Goal: Task Accomplishment & Management: Use online tool/utility

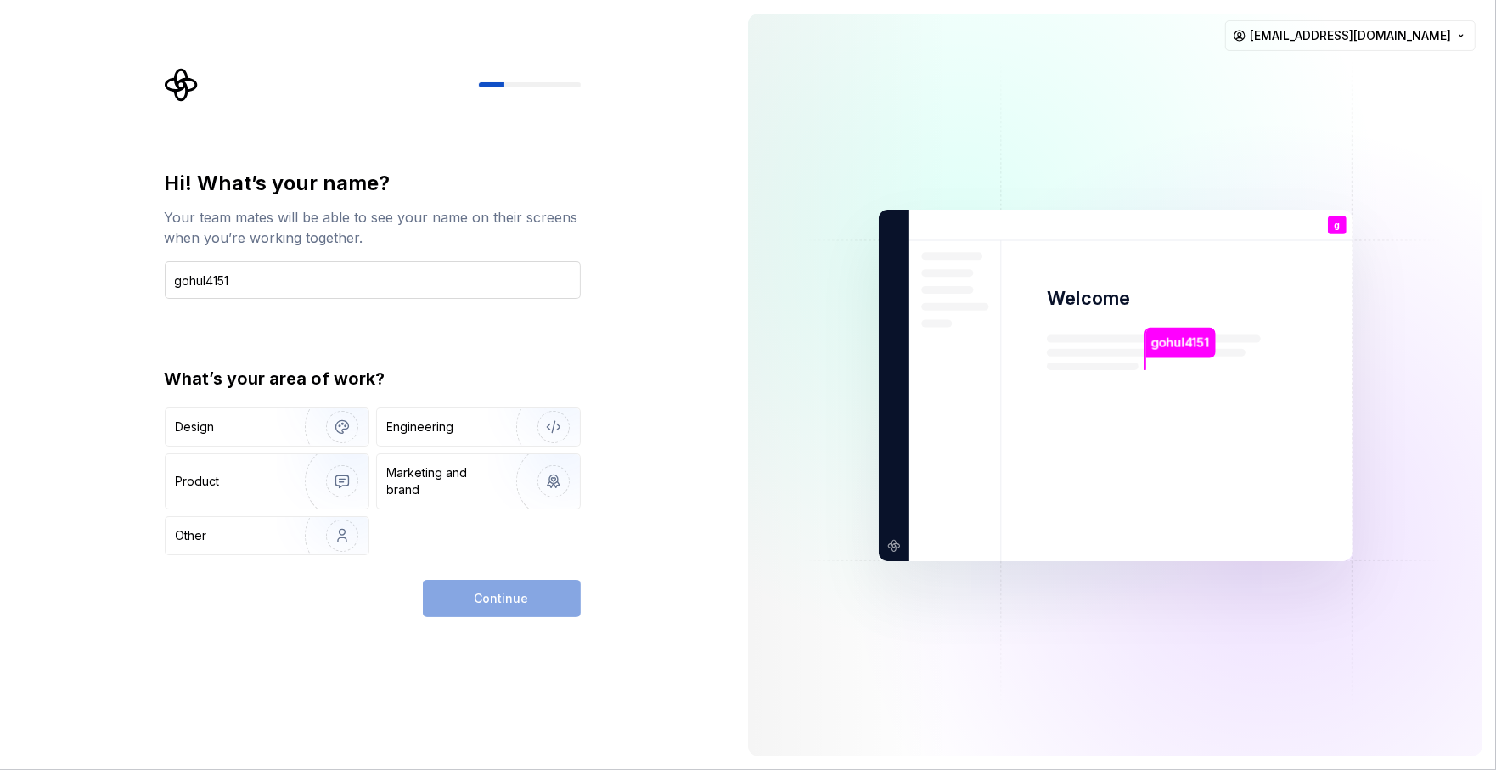
click at [238, 274] on input "gohul4151" at bounding box center [373, 280] width 416 height 37
click at [237, 274] on input "gohul4151" at bounding box center [373, 280] width 416 height 37
drag, startPoint x: 235, startPoint y: 284, endPoint x: 205, endPoint y: 278, distance: 31.3
click at [205, 278] on input "gohul4151" at bounding box center [373, 280] width 416 height 37
type input "gohul"
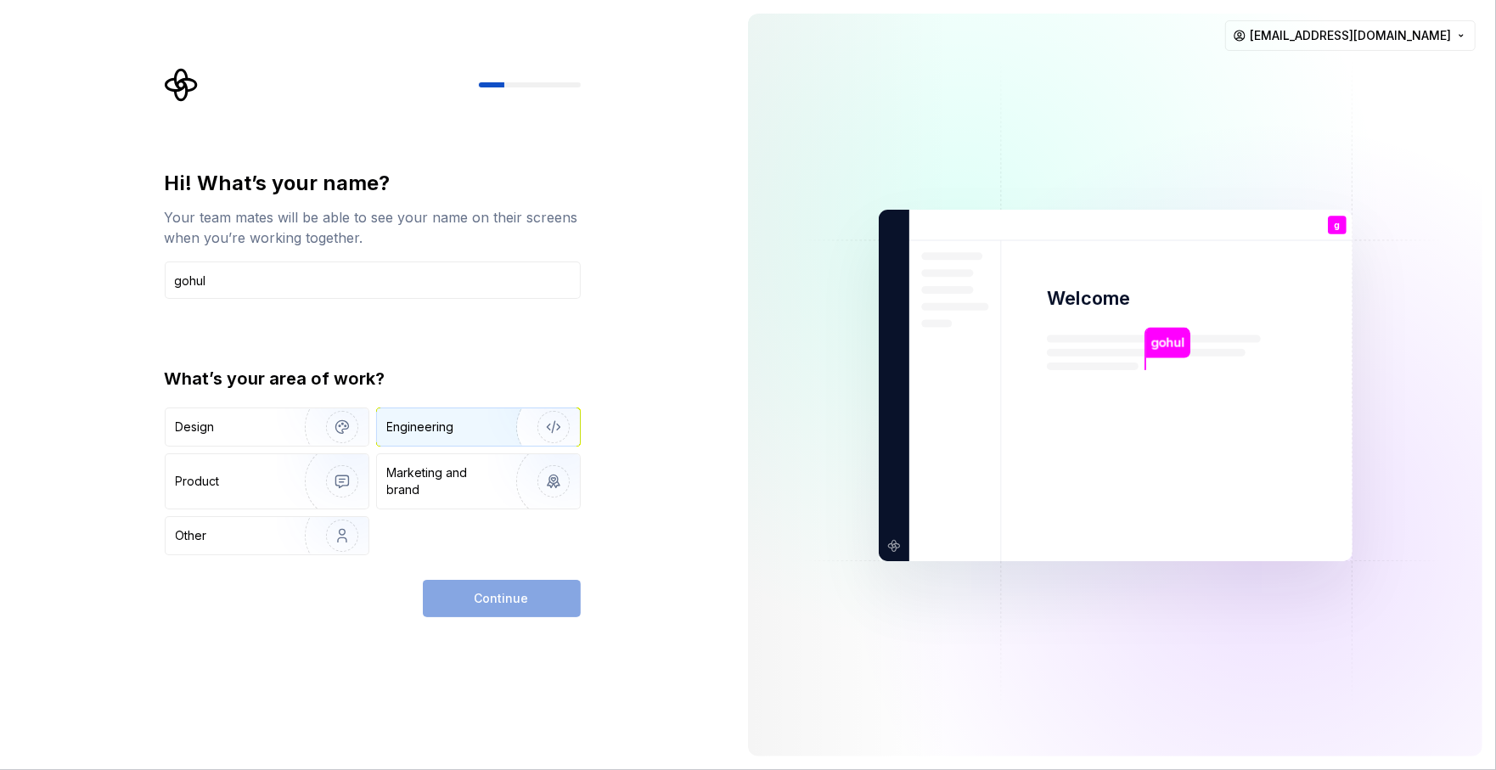
click at [518, 445] on img "button" at bounding box center [542, 427] width 109 height 114
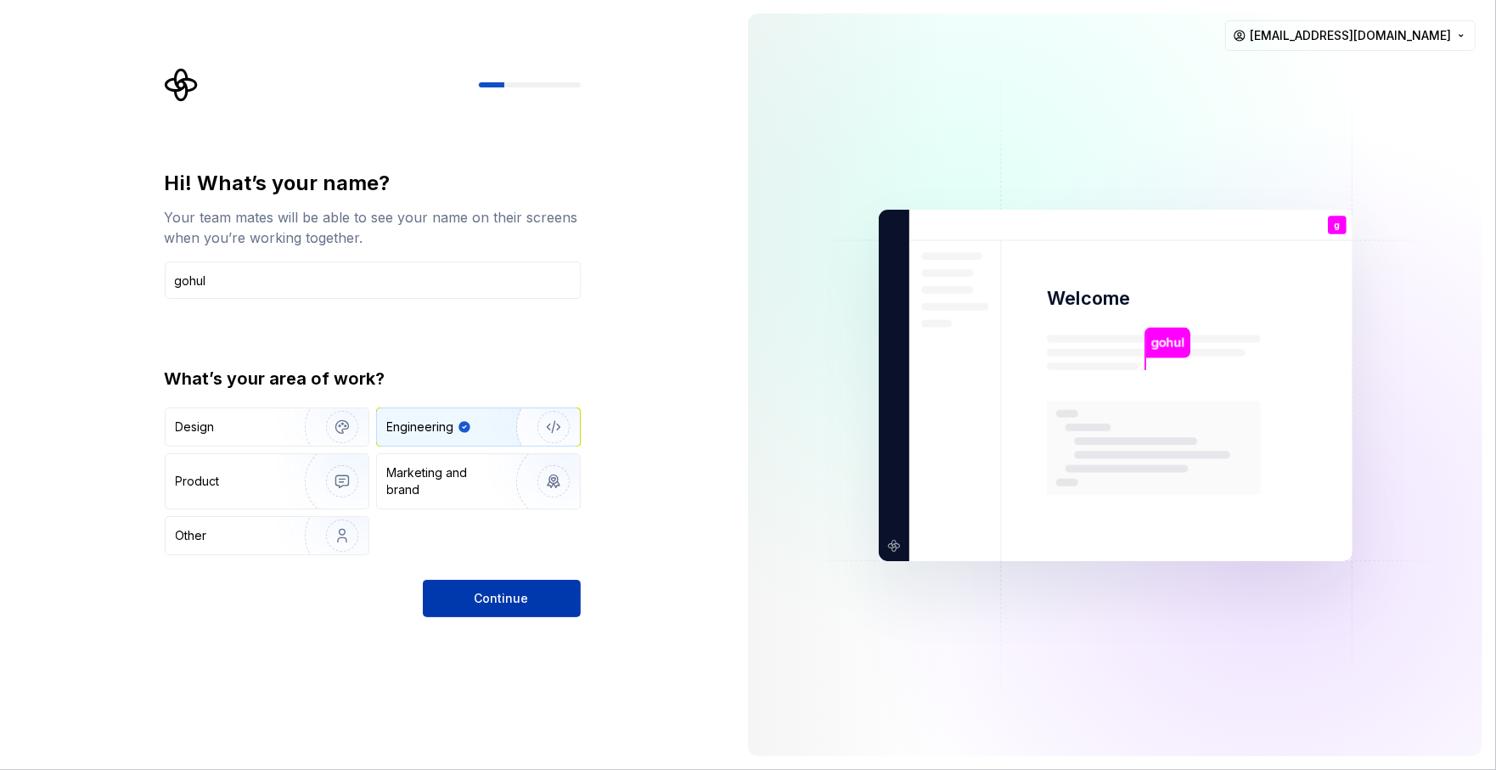
click at [503, 589] on button "Continue" at bounding box center [502, 598] width 158 height 37
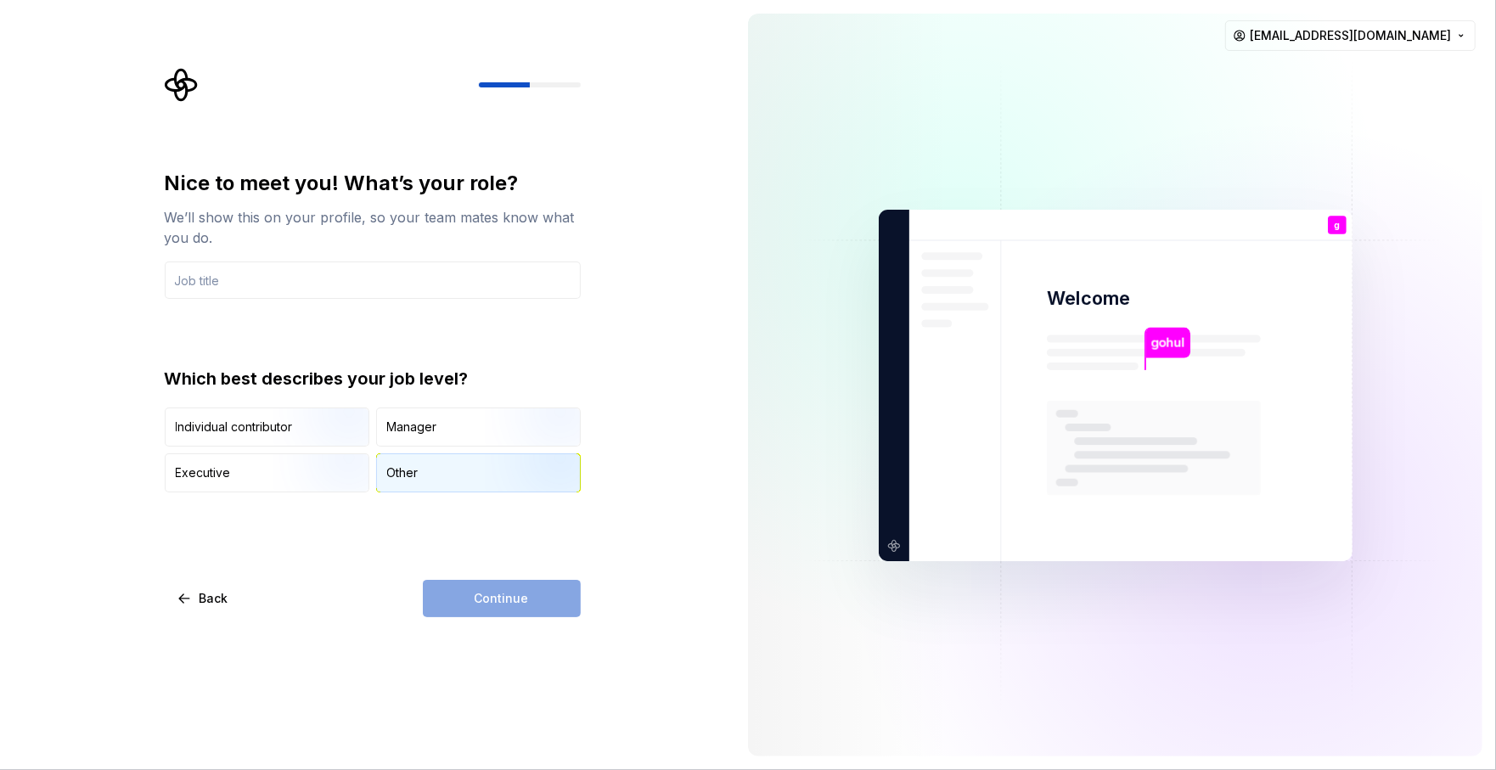
click at [435, 476] on div "Other" at bounding box center [478, 472] width 203 height 37
click at [461, 592] on div "Continue" at bounding box center [502, 598] width 158 height 37
click at [464, 599] on div "Continue" at bounding box center [502, 598] width 158 height 37
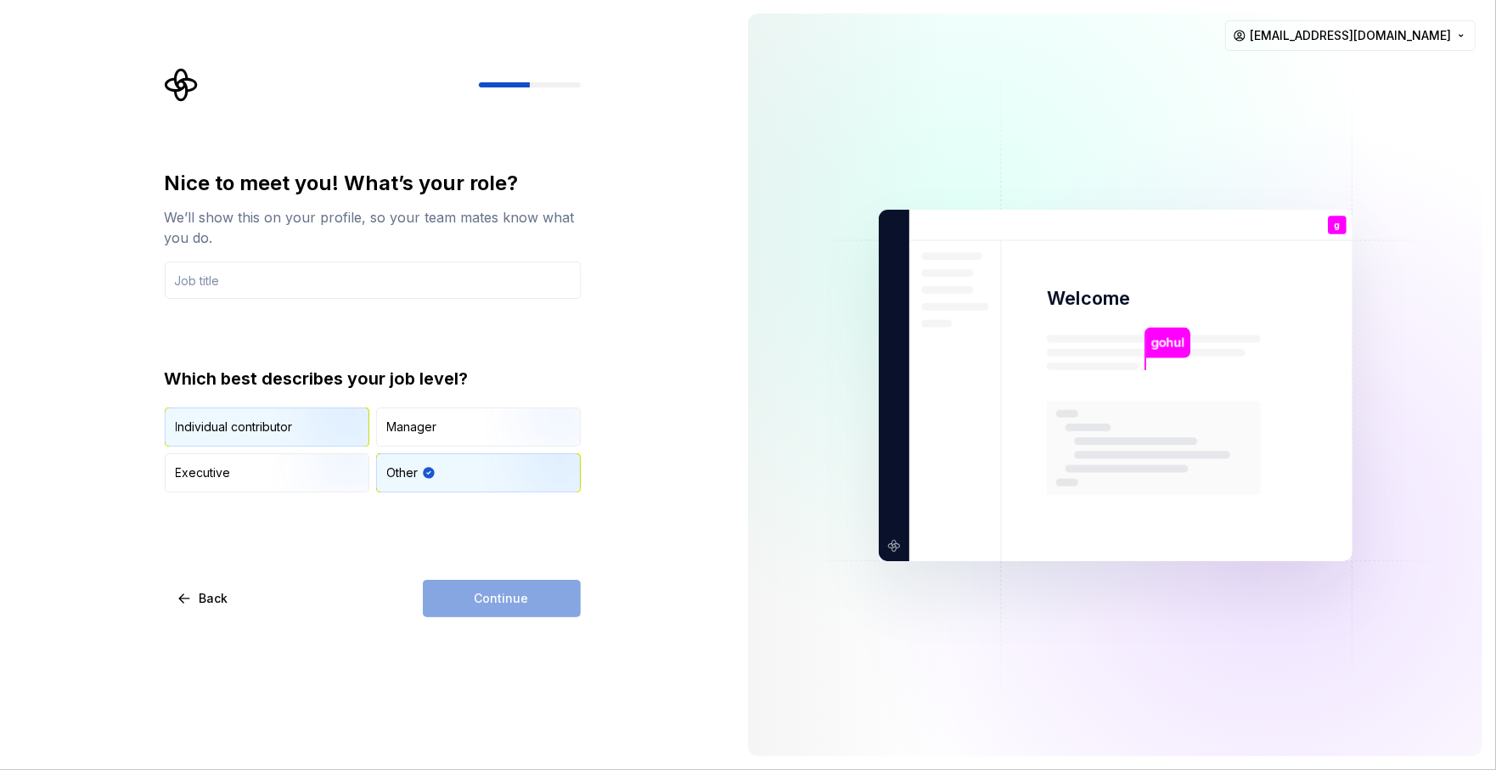
click at [312, 420] on img "button" at bounding box center [327, 448] width 109 height 114
click at [493, 631] on div "Nice to meet you! What’s your role? We’ll show this on your profile, so your te…" at bounding box center [367, 385] width 735 height 770
click at [495, 581] on div "Continue" at bounding box center [502, 598] width 158 height 37
click at [270, 280] on input "text" at bounding box center [373, 280] width 416 height 37
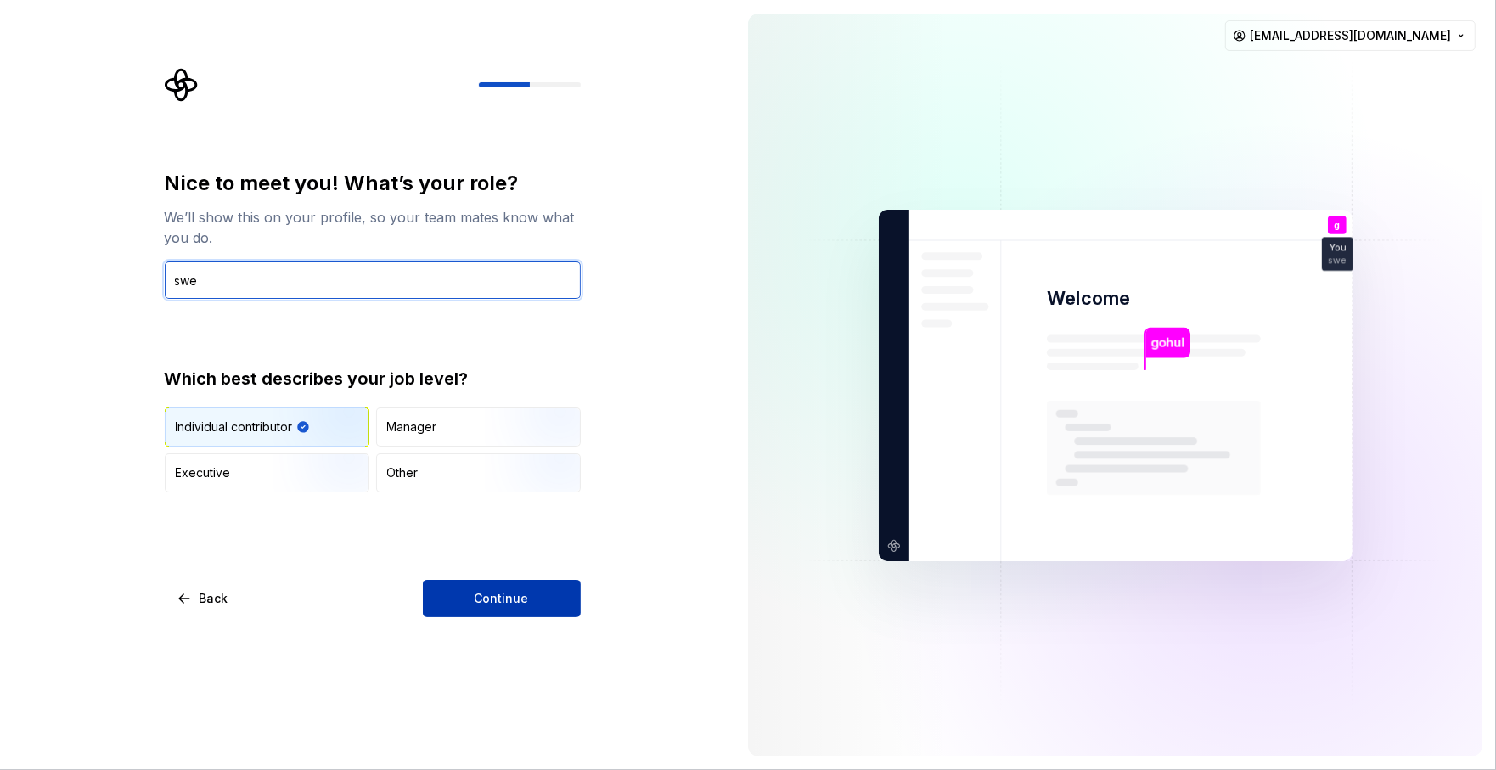
type input "swe"
click at [530, 603] on button "Continue" at bounding box center [502, 598] width 158 height 37
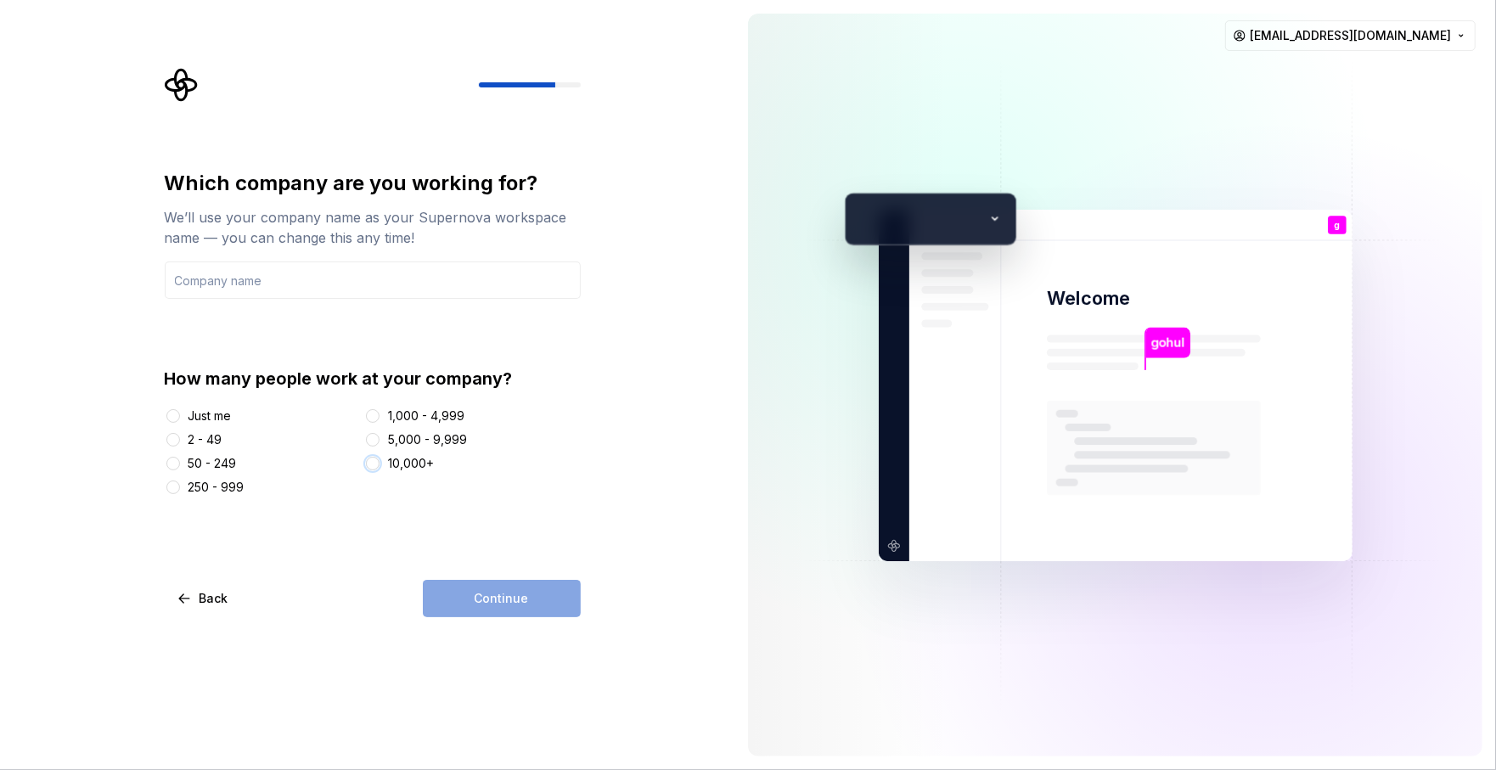
click at [374, 465] on button "10,000+" at bounding box center [373, 464] width 14 height 14
click at [275, 273] on input "text" at bounding box center [373, 280] width 416 height 37
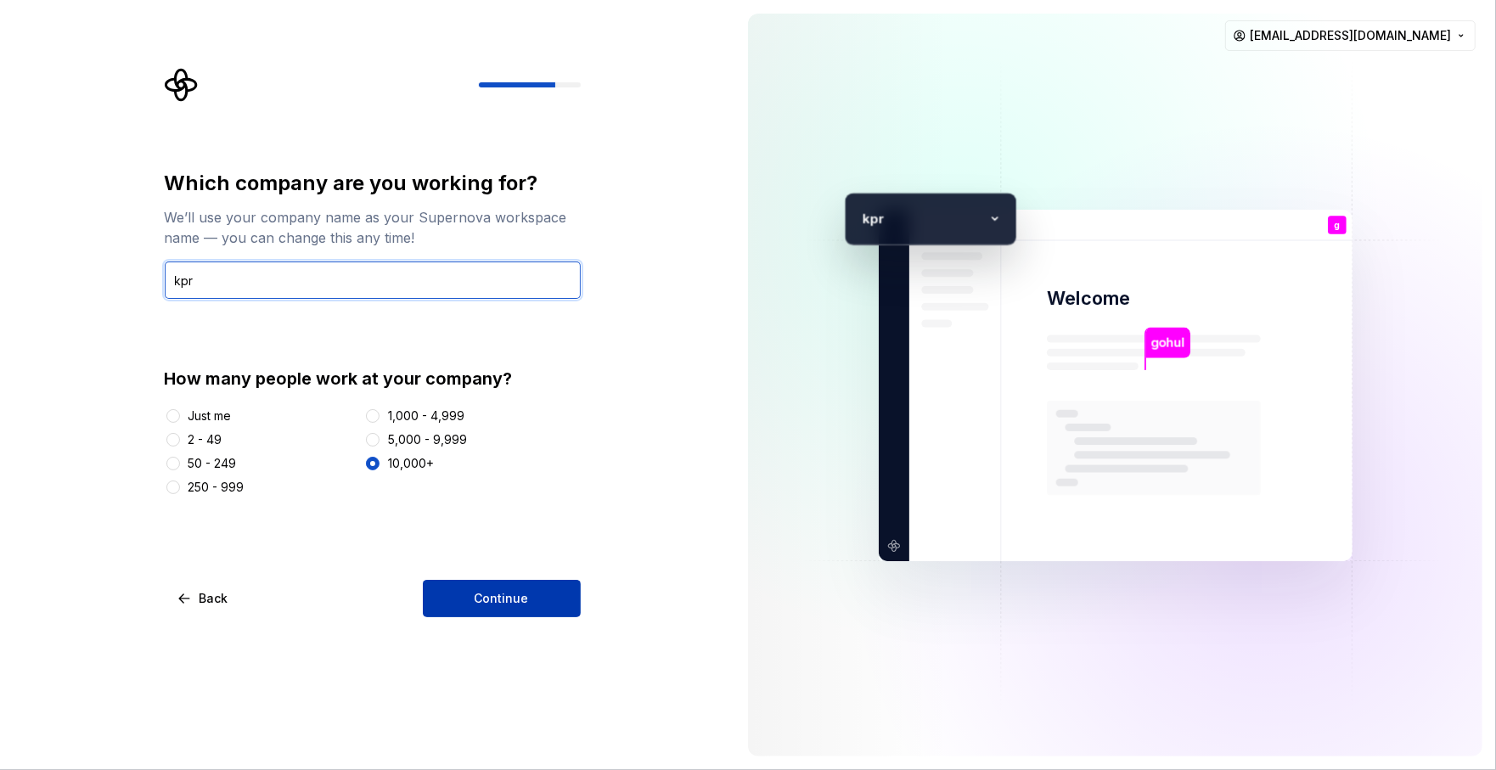
type input "kpr"
click at [528, 597] on button "Continue" at bounding box center [502, 598] width 158 height 37
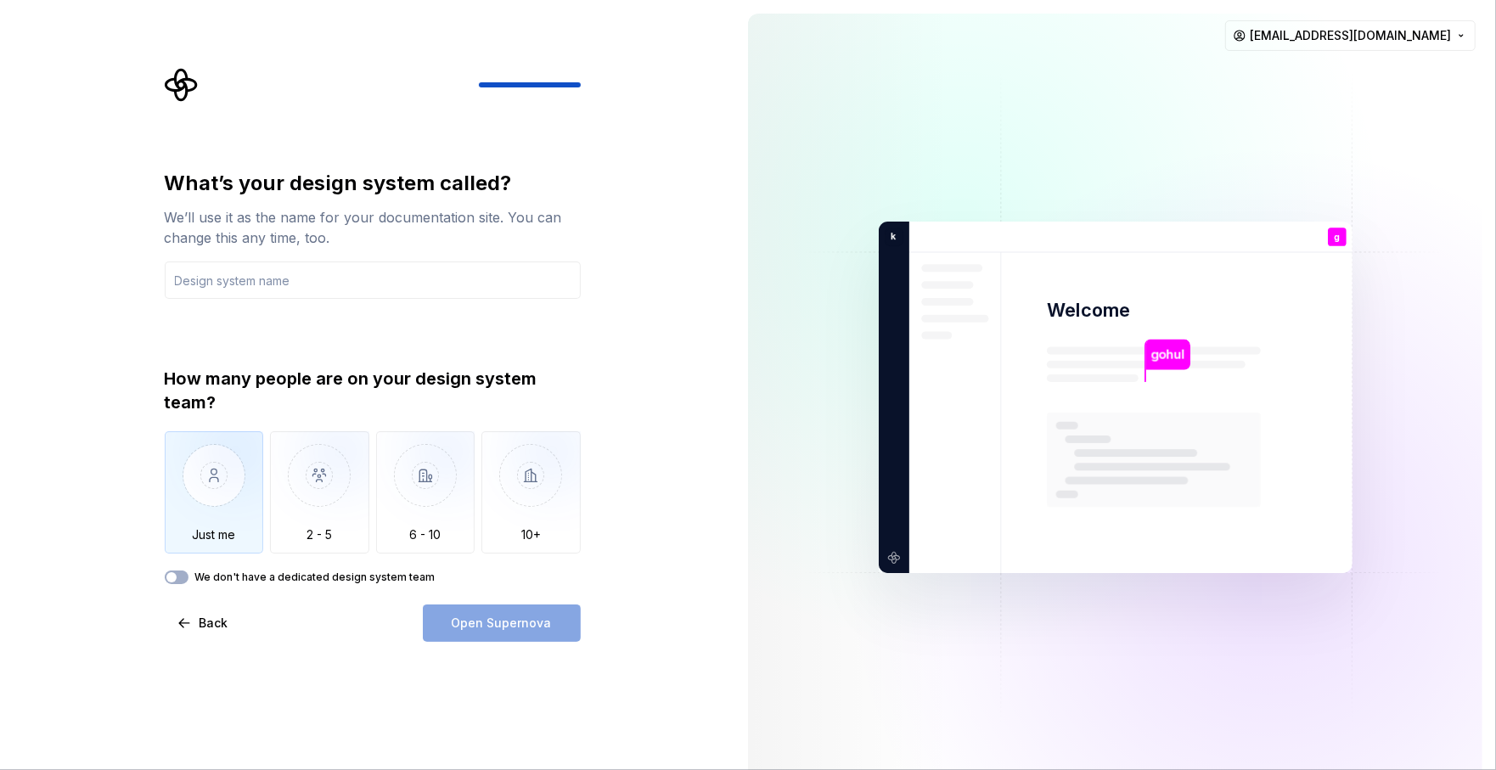
click at [234, 508] on img "button" at bounding box center [214, 488] width 99 height 114
click at [344, 514] on img "button" at bounding box center [319, 488] width 99 height 114
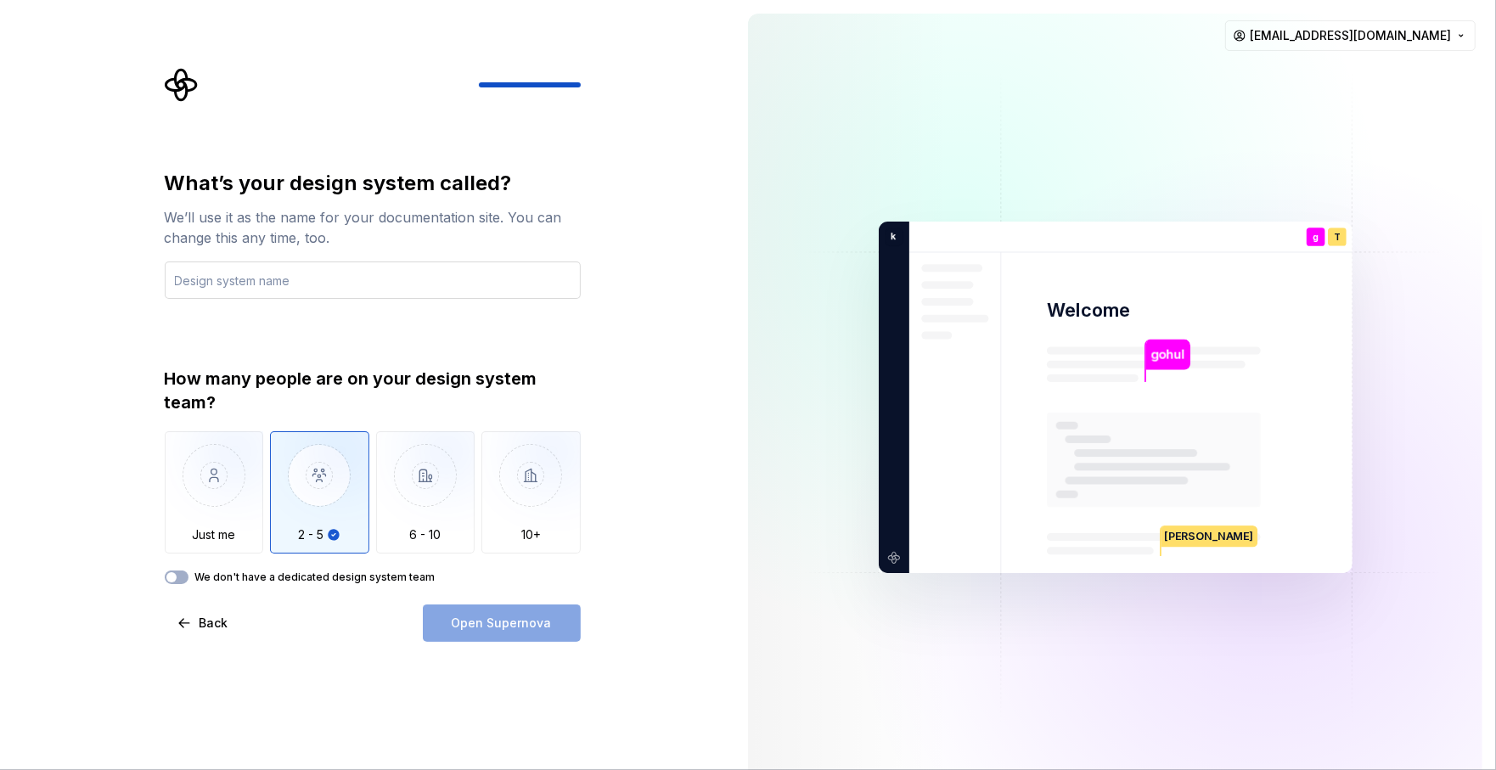
click at [346, 288] on input "text" at bounding box center [373, 280] width 416 height 37
click at [290, 293] on input "text" at bounding box center [373, 280] width 416 height 37
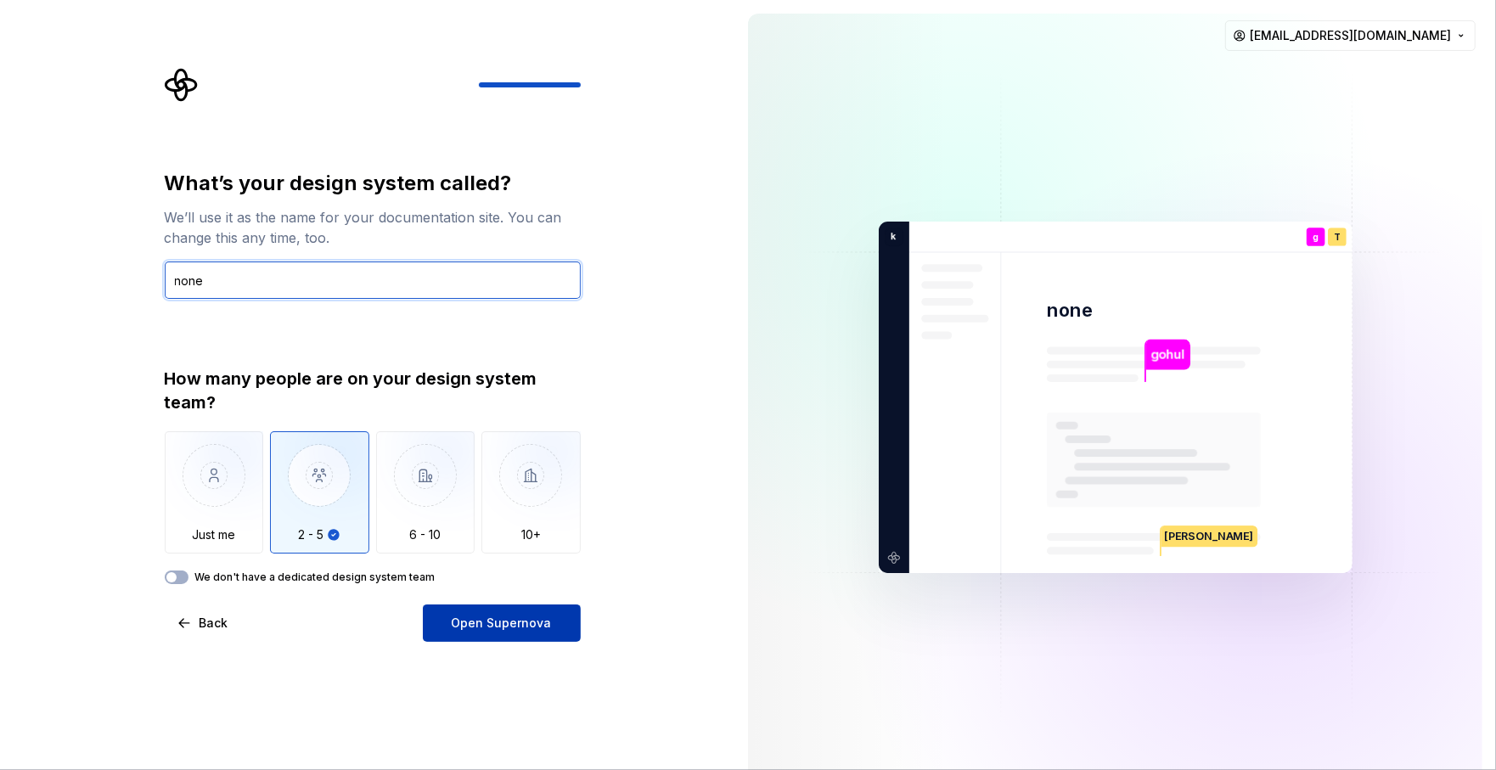
type input "none"
click at [533, 633] on button "Open Supernova" at bounding box center [502, 623] width 158 height 37
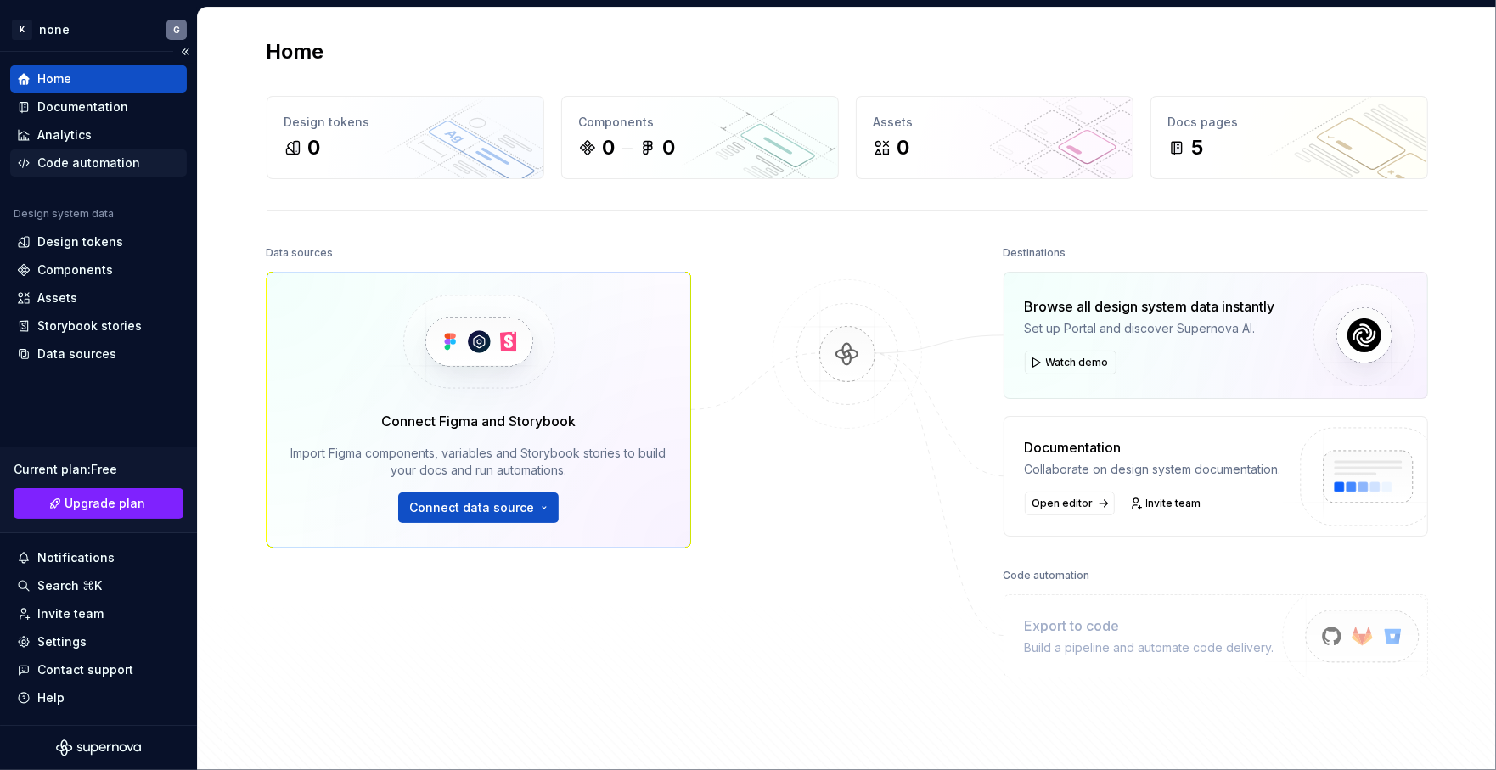
click at [108, 168] on div "Code automation" at bounding box center [88, 163] width 103 height 17
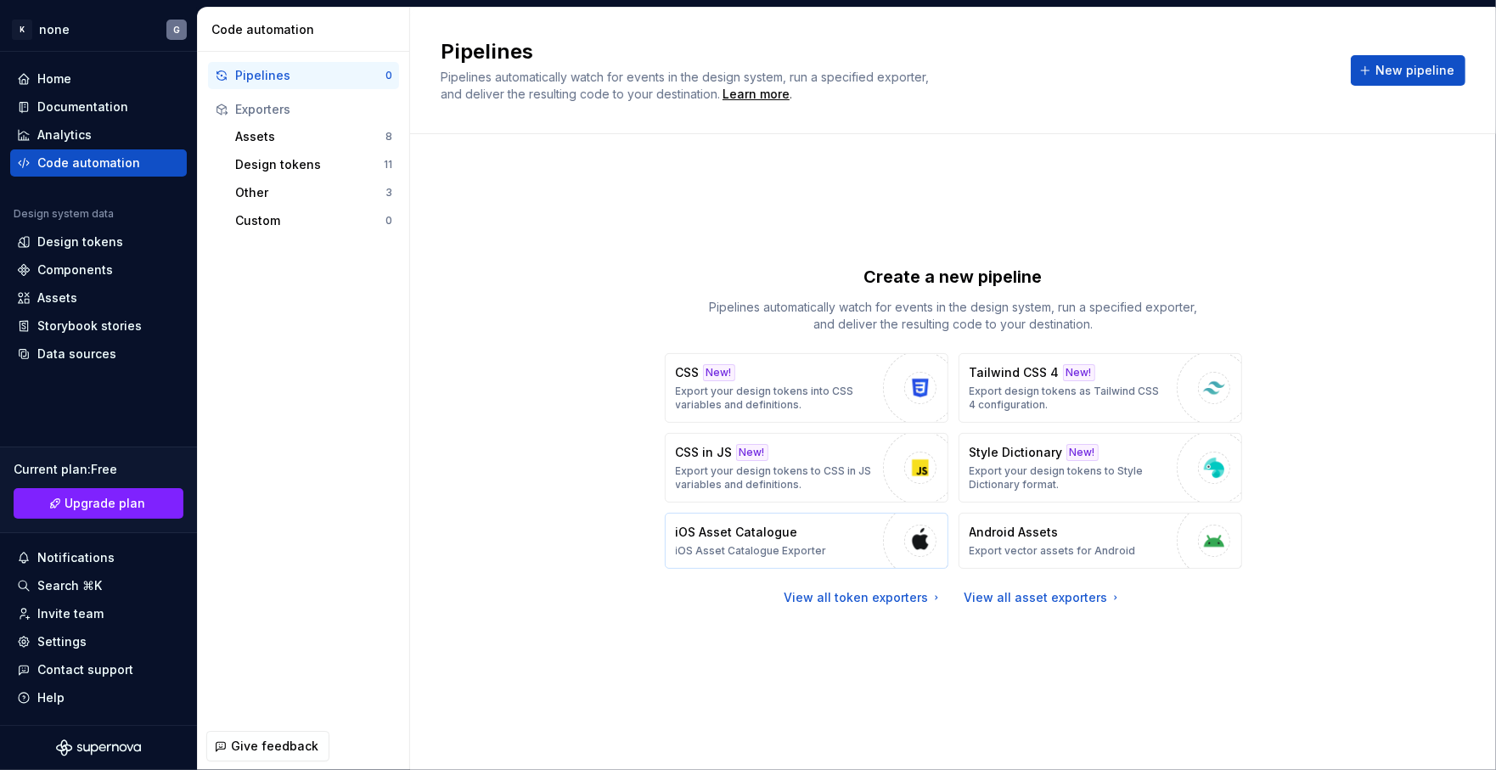
click at [802, 540] on div "iOS Asset Catalogue iOS Asset Catalogue Exporter" at bounding box center [751, 541] width 151 height 34
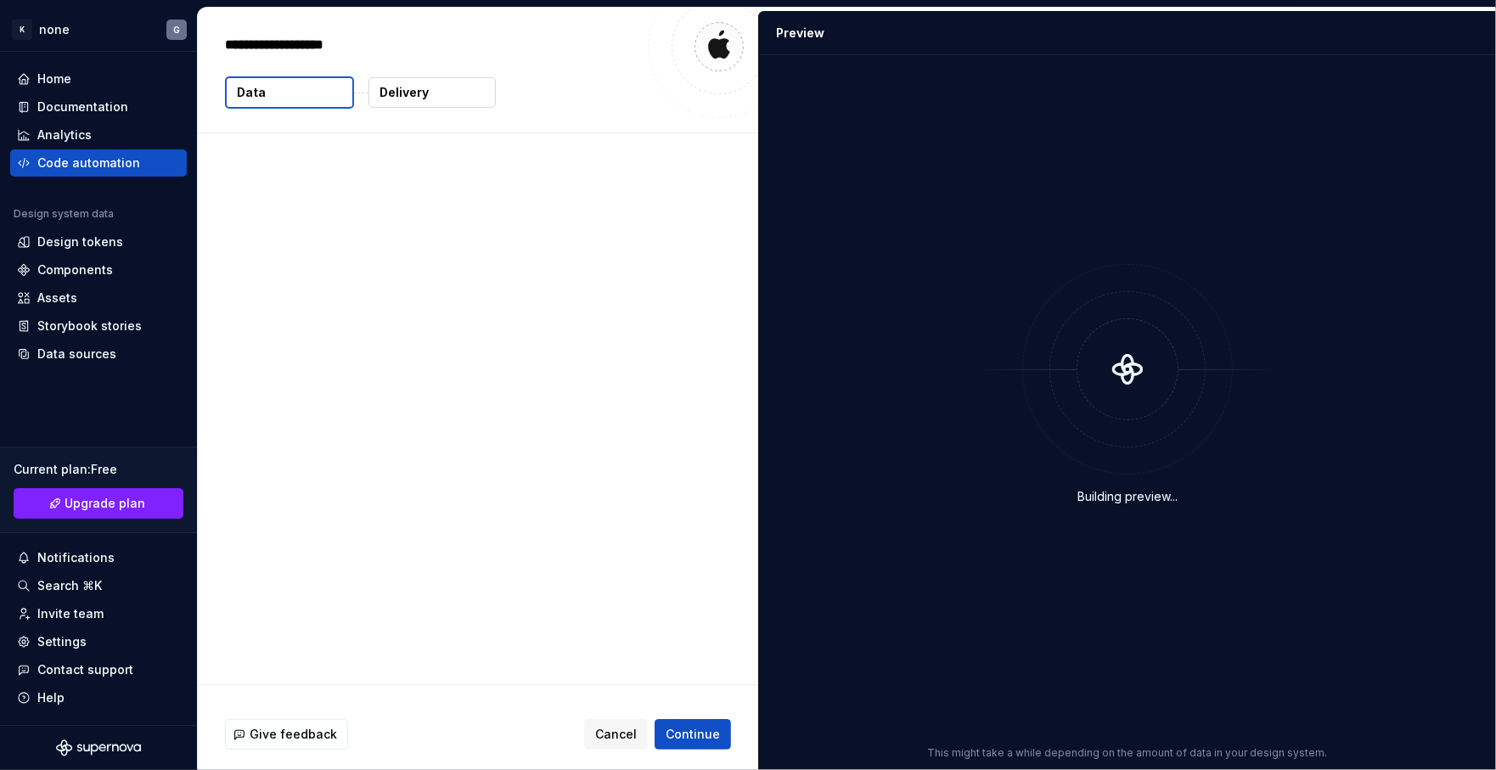
type textarea "*"
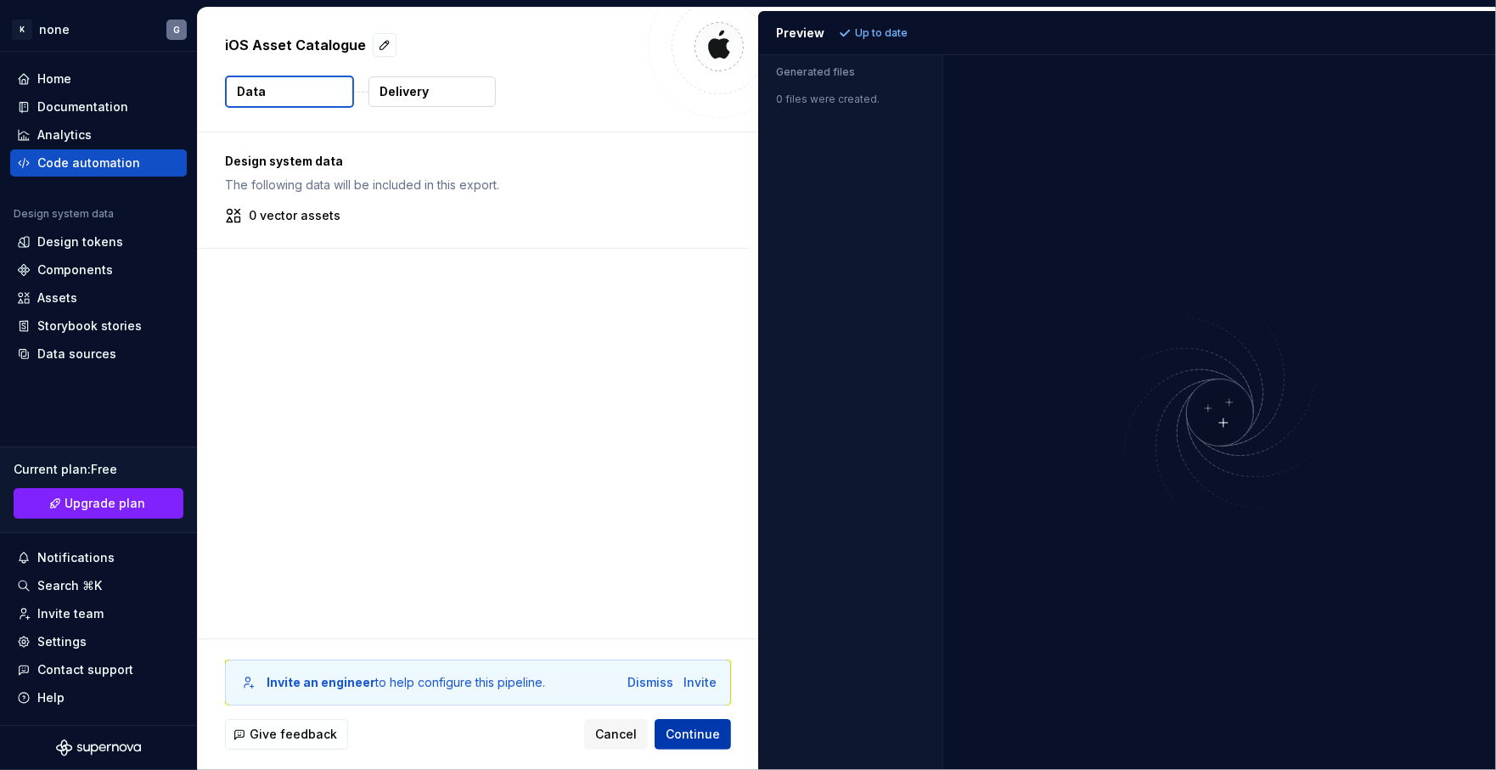
click at [691, 739] on span "Continue" at bounding box center [693, 734] width 54 height 17
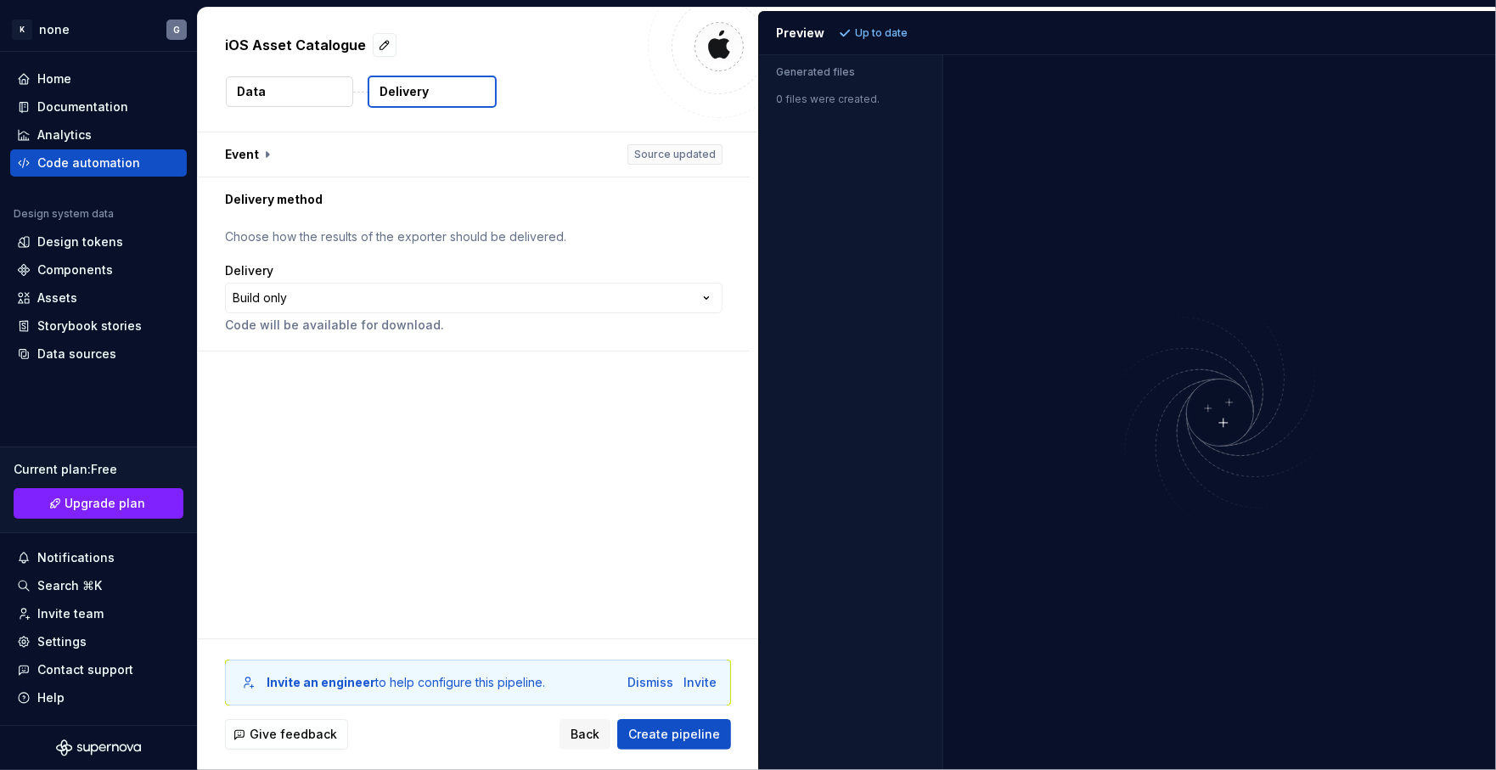
click at [1213, 408] on img at bounding box center [1220, 412] width 408 height 241
click at [1219, 420] on img at bounding box center [1220, 412] width 408 height 241
click at [1218, 408] on img at bounding box center [1220, 412] width 408 height 241
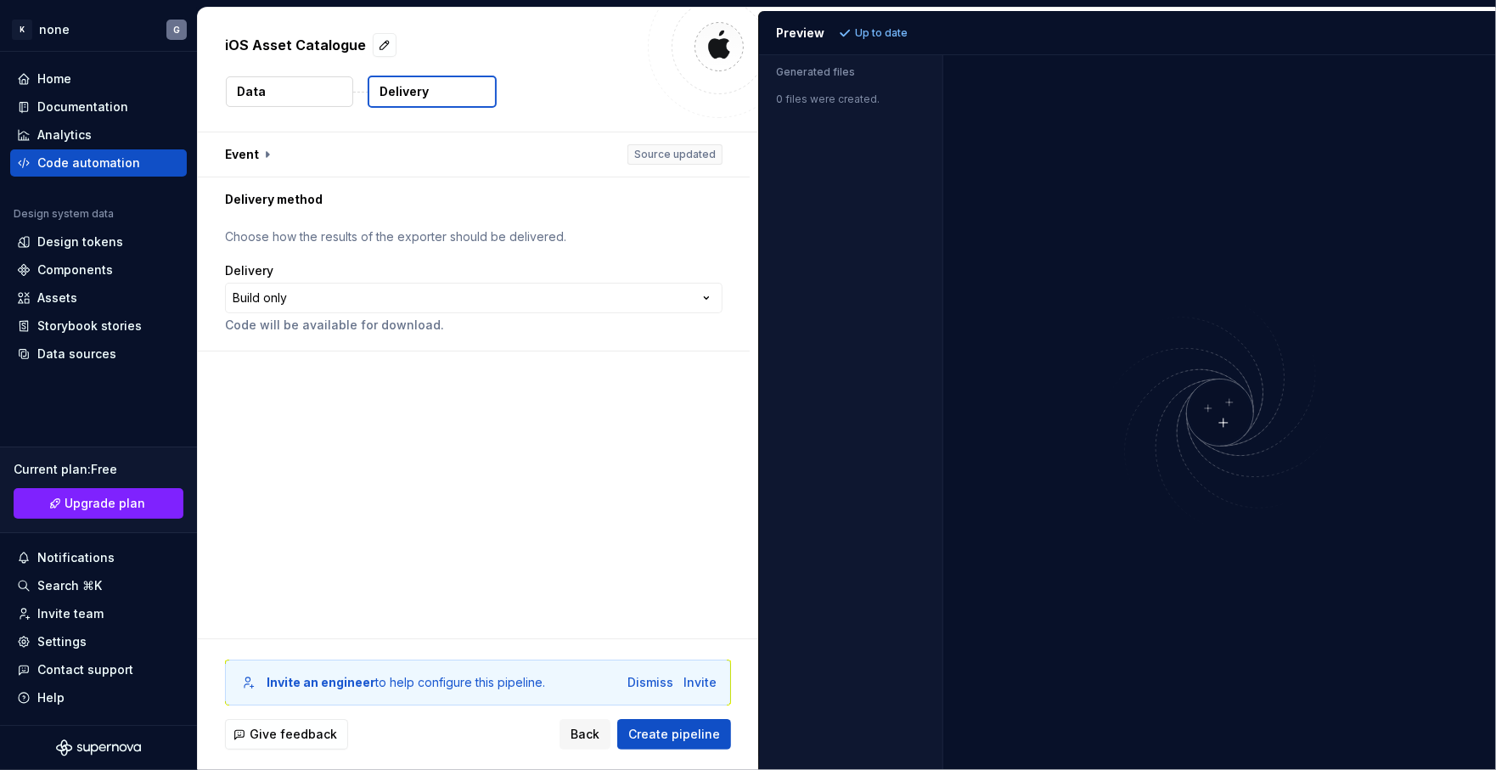
click at [1224, 398] on img at bounding box center [1220, 412] width 408 height 241
